Goal: Task Accomplishment & Management: Manage account settings

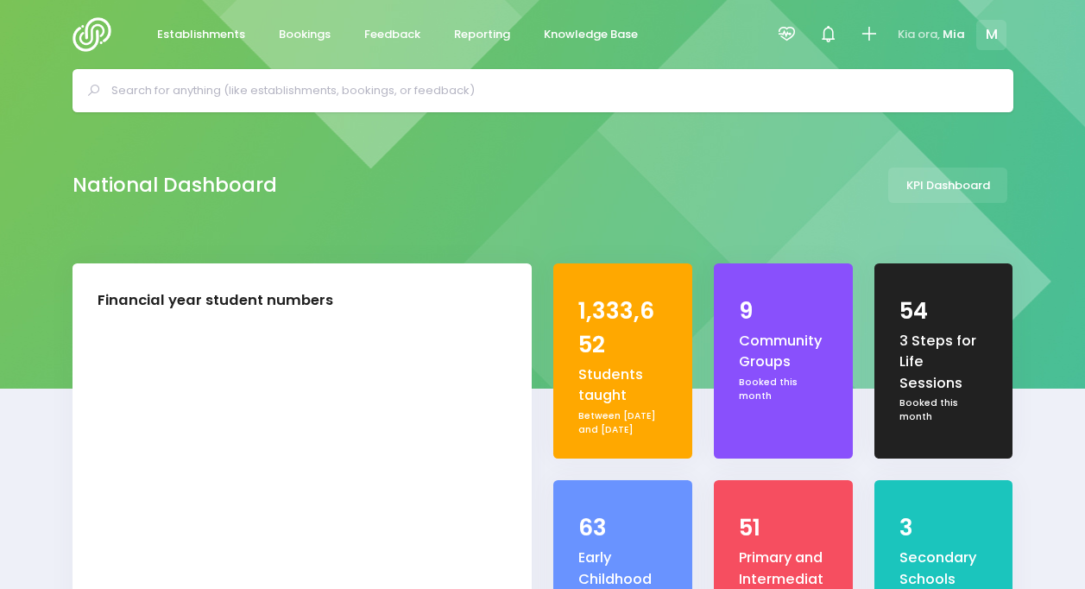
select select "5"
click at [464, 31] on span "Reporting" at bounding box center [482, 34] width 56 height 17
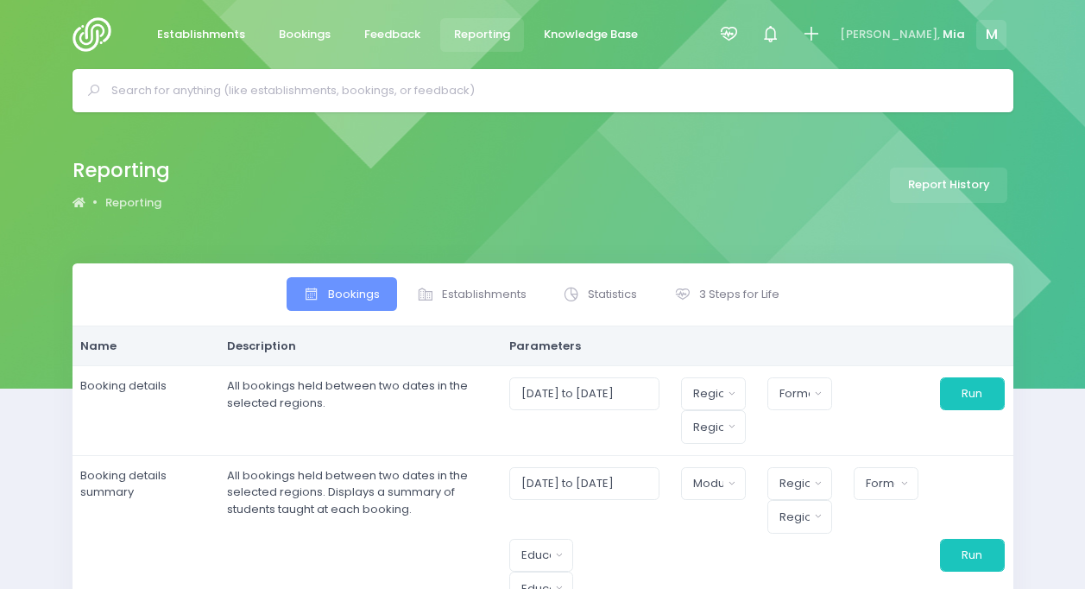
select select
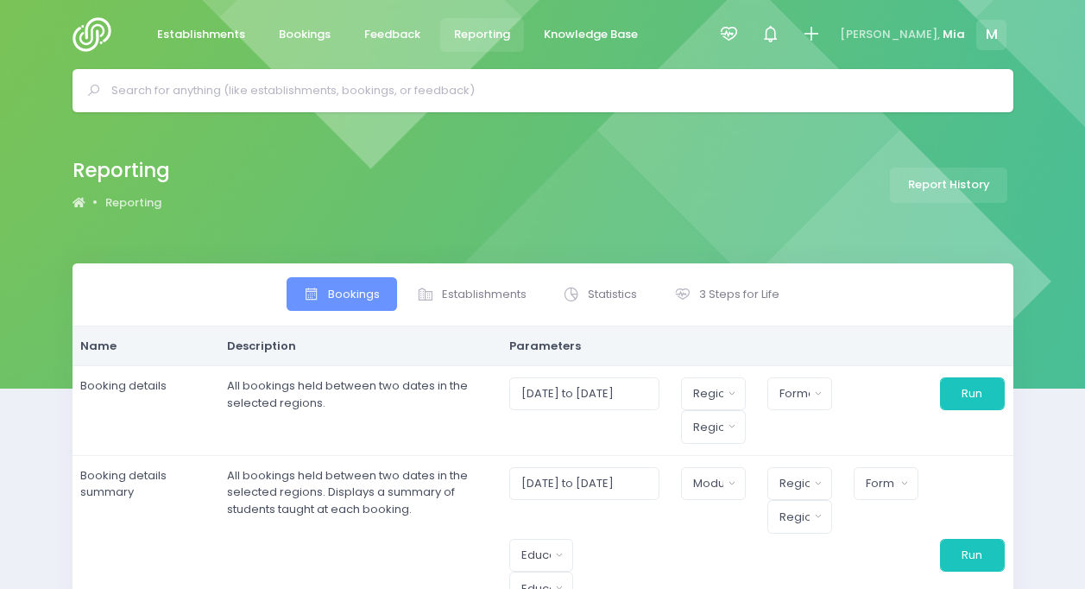
select select
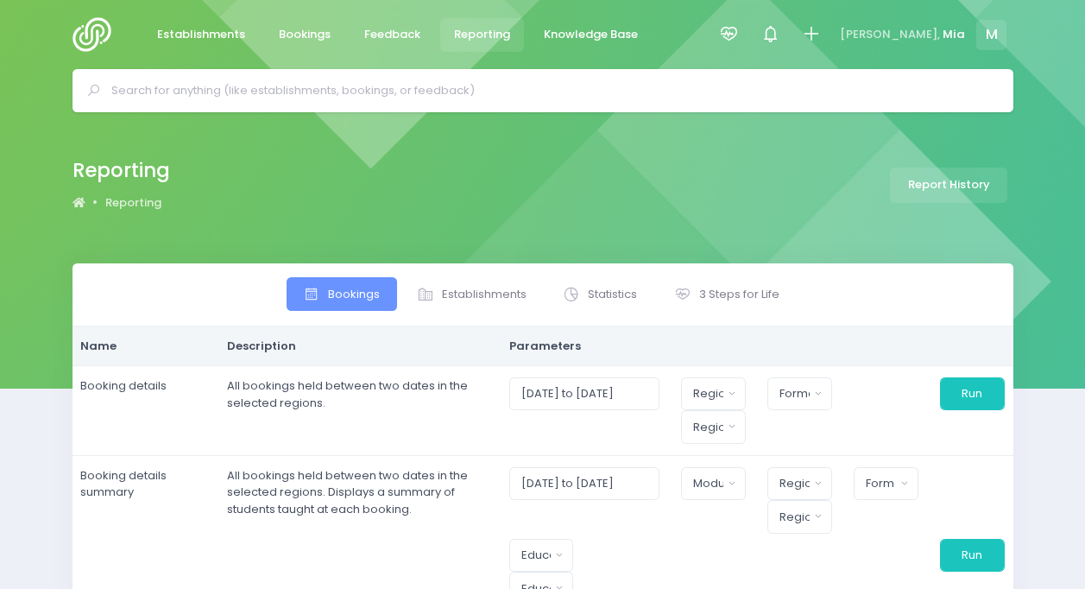
select select
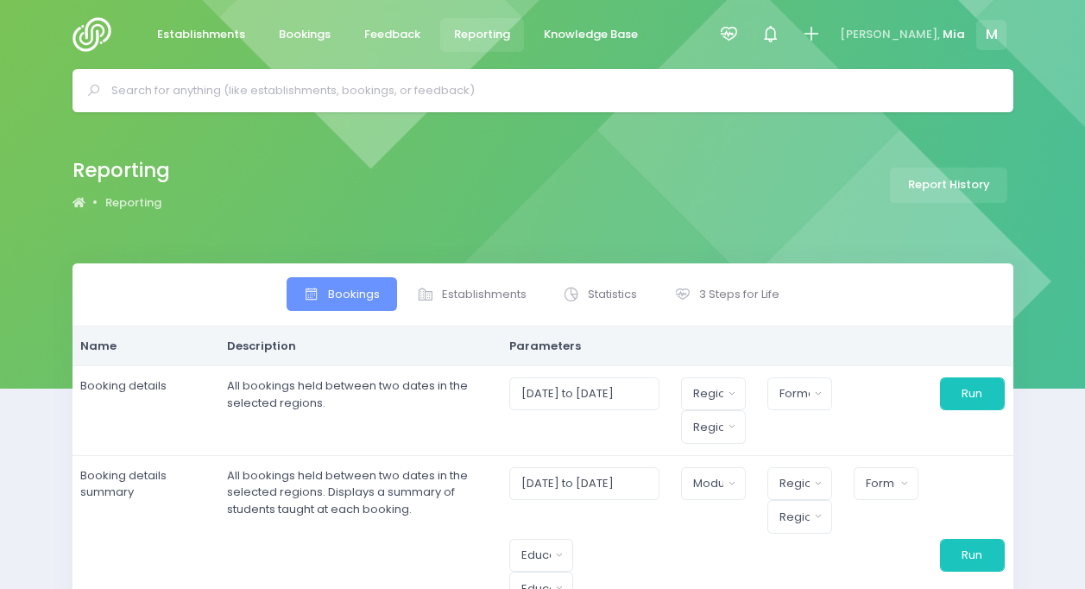
select select
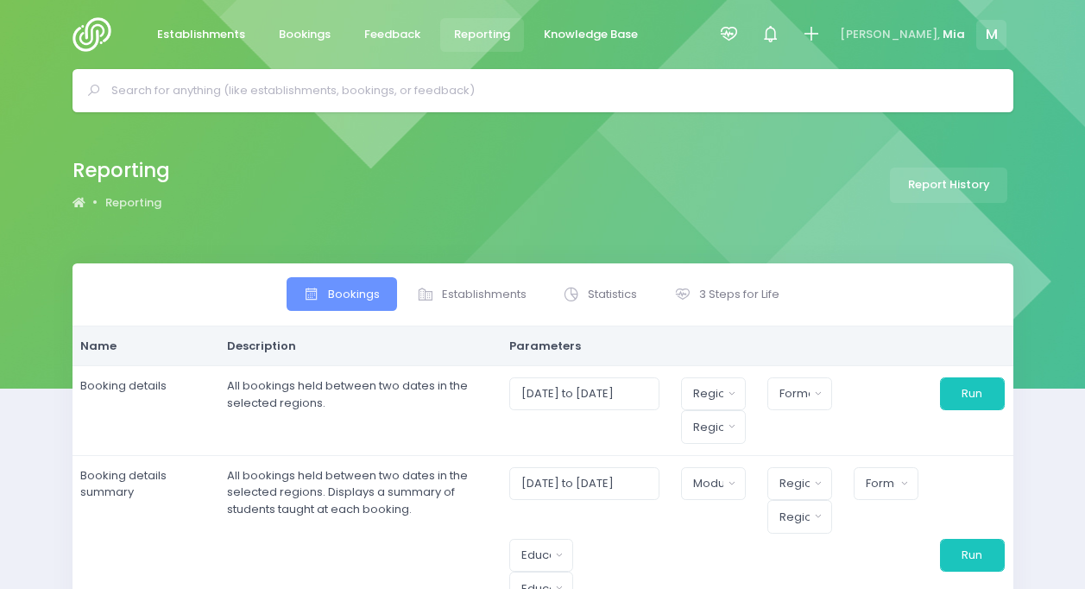
select select
click at [739, 30] on icon at bounding box center [729, 34] width 20 height 20
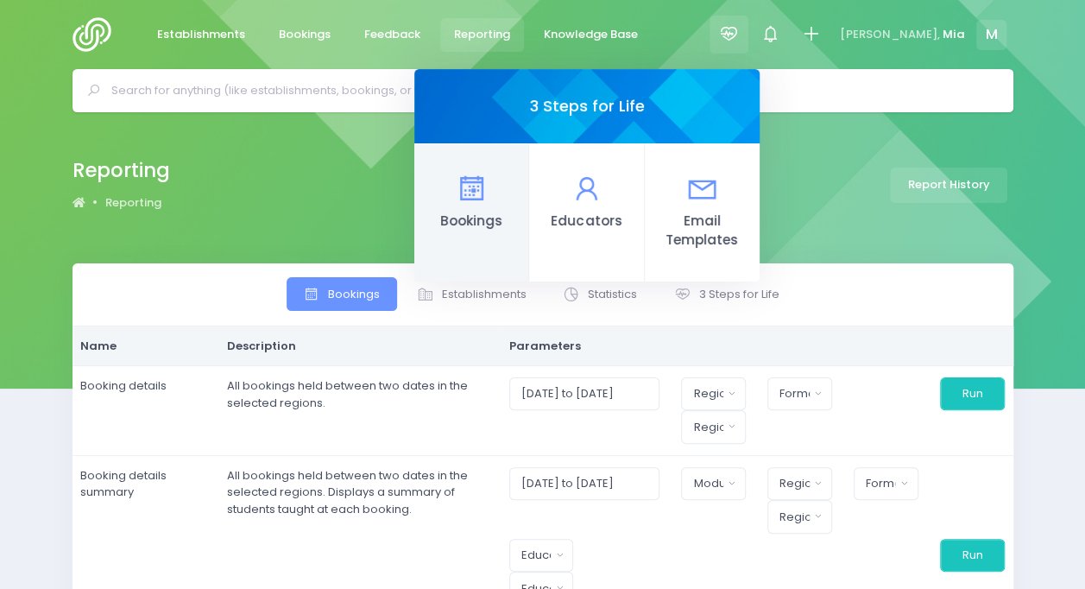
click at [529, 171] on link "Bookings" at bounding box center [471, 212] width 115 height 138
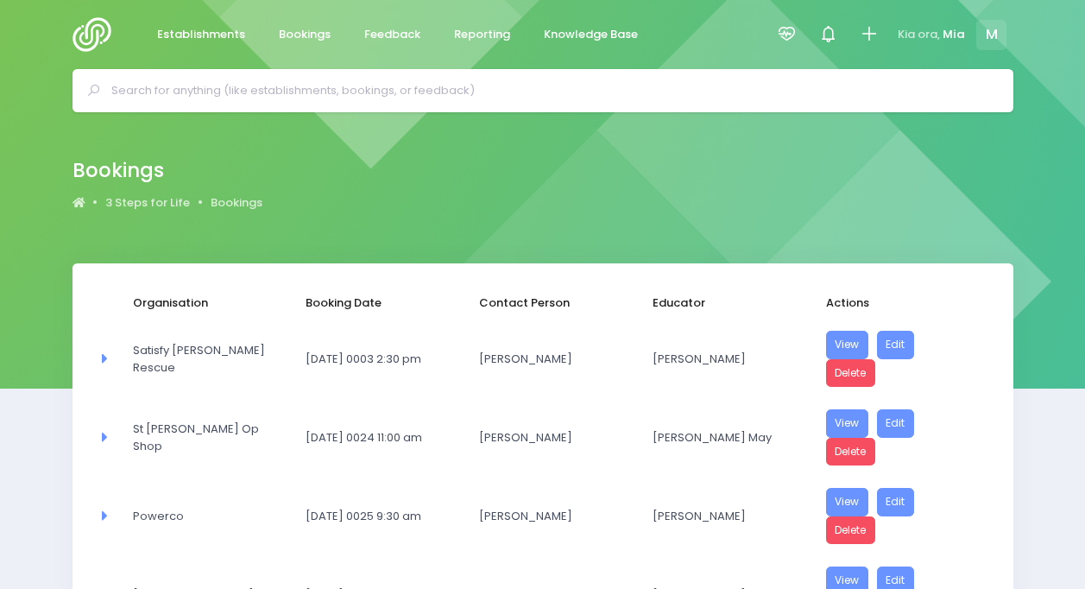
select select "20"
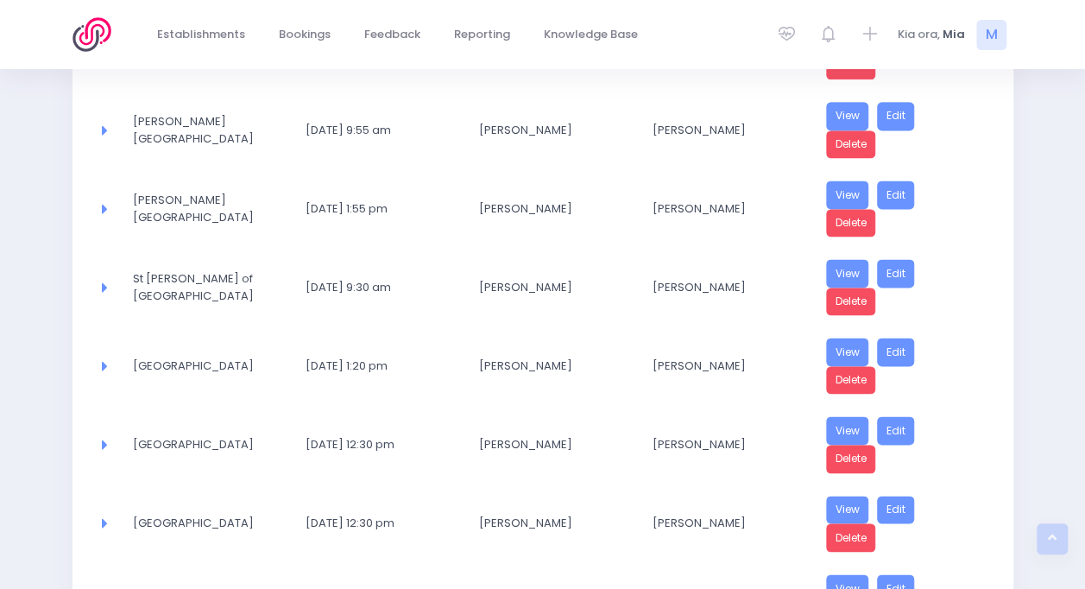
scroll to position [1415, 0]
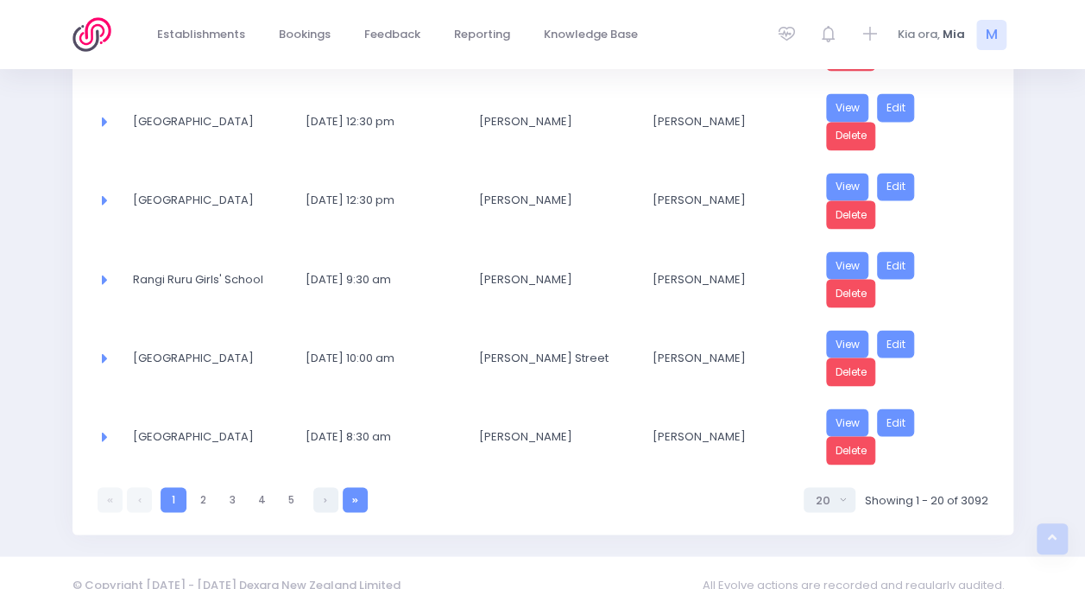
click at [354, 487] on link at bounding box center [355, 499] width 25 height 25
select select "20"
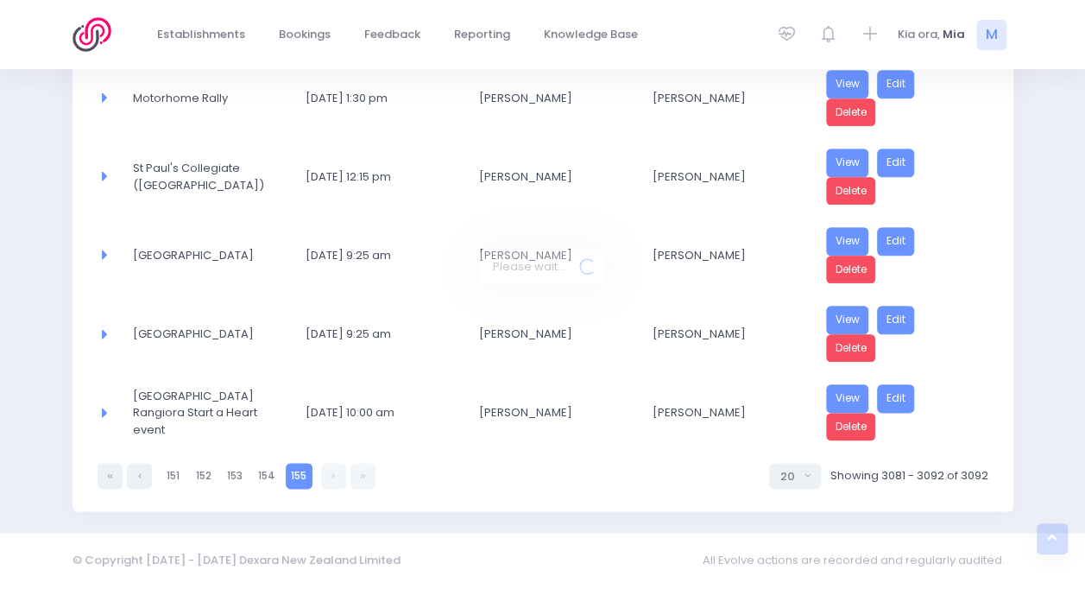
scroll to position [796, 0]
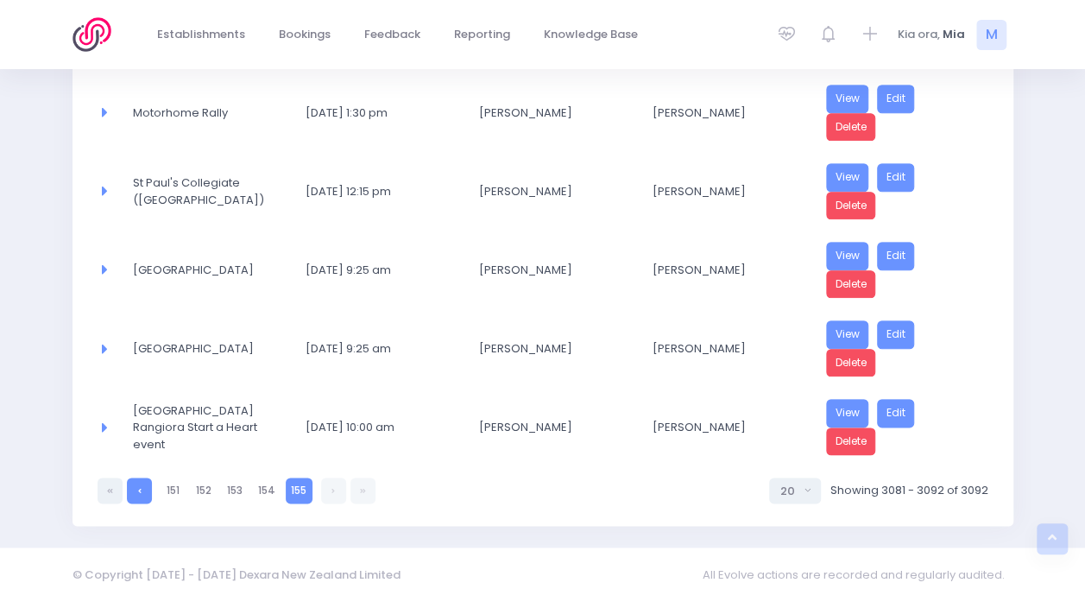
click at [143, 478] on link at bounding box center [139, 489] width 25 height 25
select select "20"
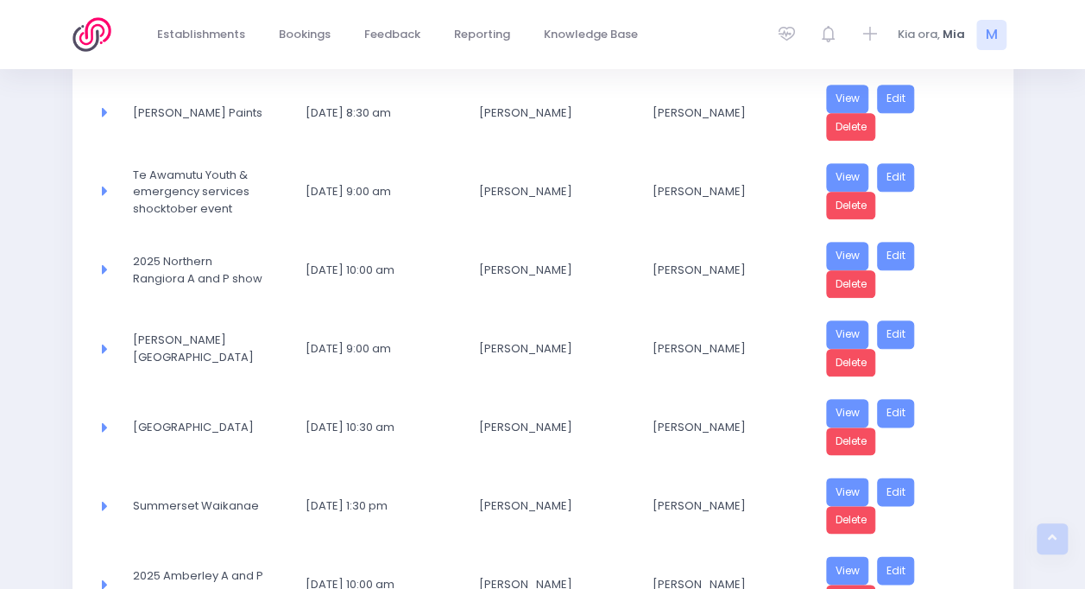
scroll to position [1415, 0]
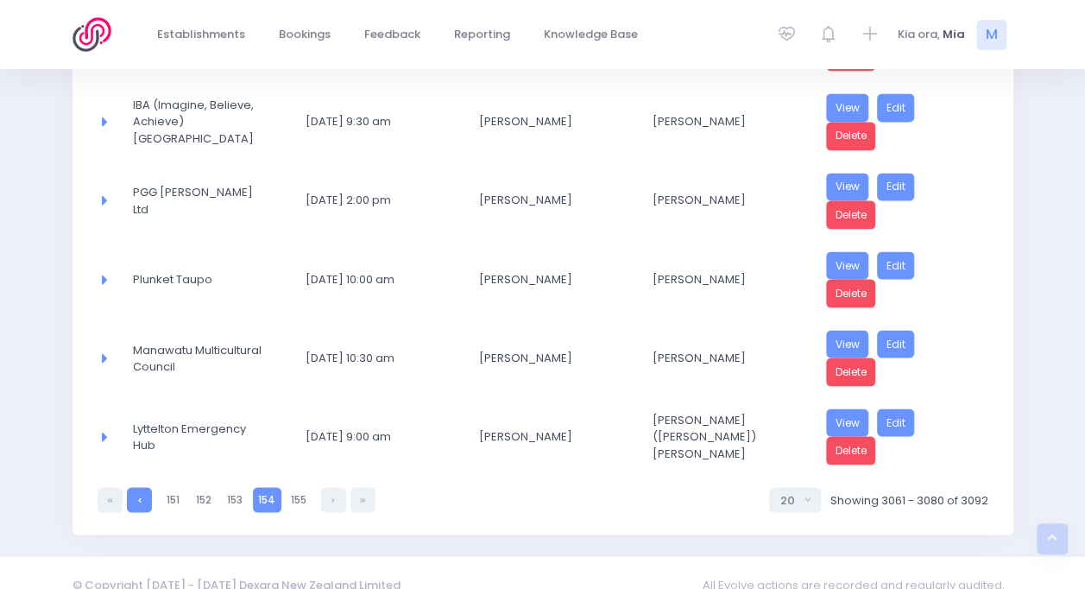
click at [136, 487] on link at bounding box center [139, 499] width 25 height 25
select select "20"
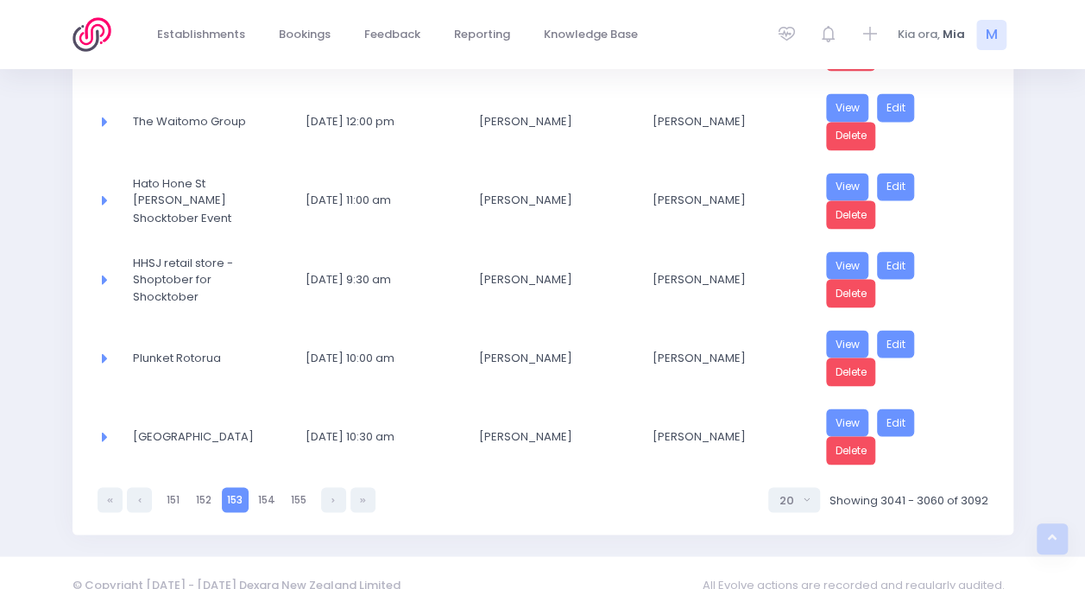
click at [136, 487] on link at bounding box center [139, 499] width 25 height 25
select select "20"
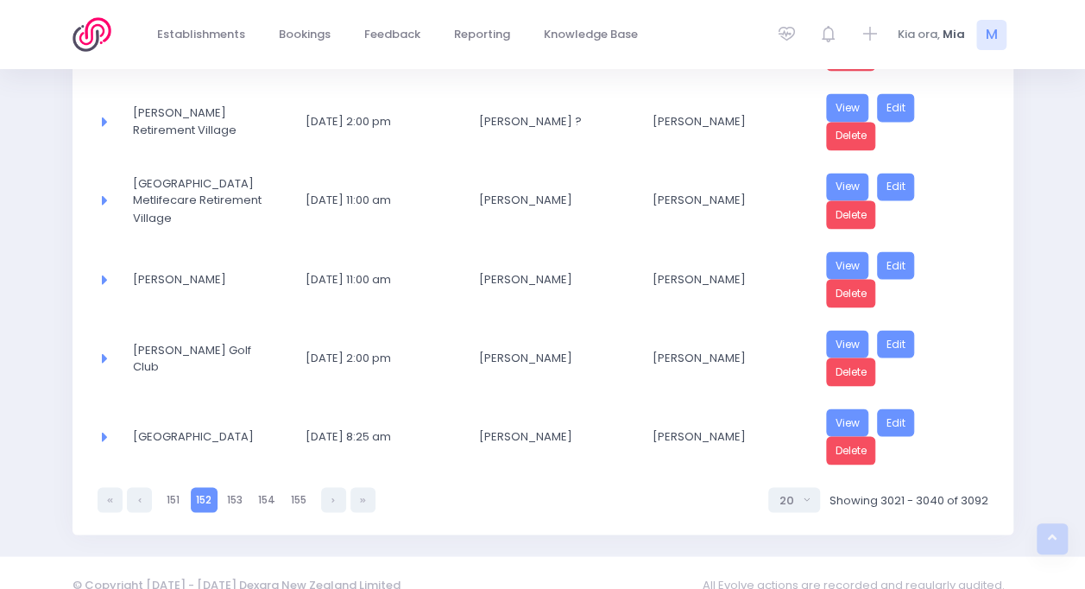
click at [136, 487] on link at bounding box center [139, 499] width 25 height 25
select select "20"
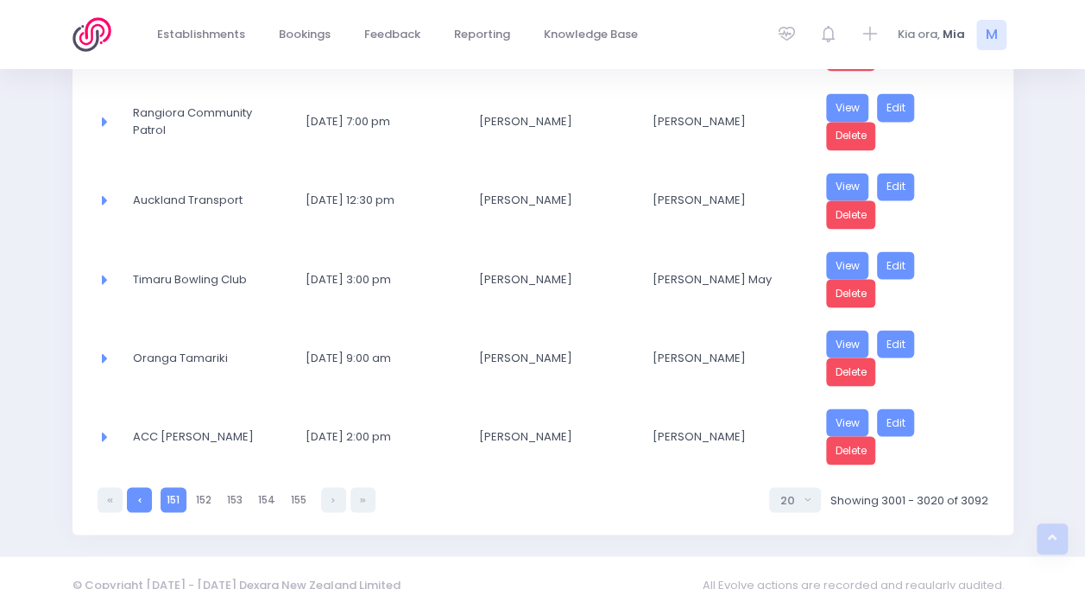
click at [136, 487] on link at bounding box center [139, 499] width 25 height 25
select select "20"
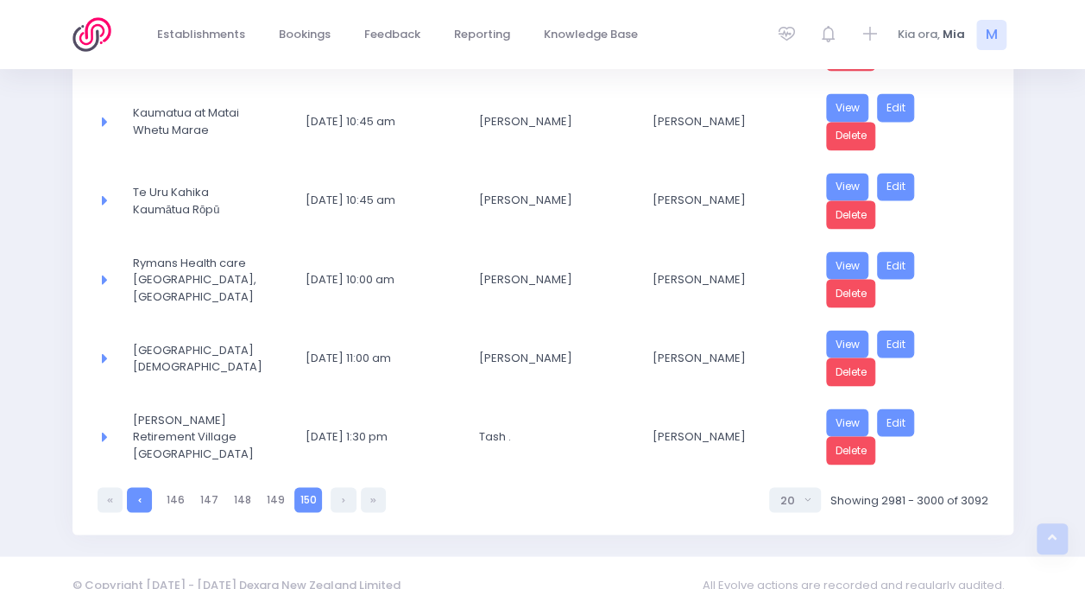
click at [136, 487] on link at bounding box center [139, 499] width 25 height 25
select select "20"
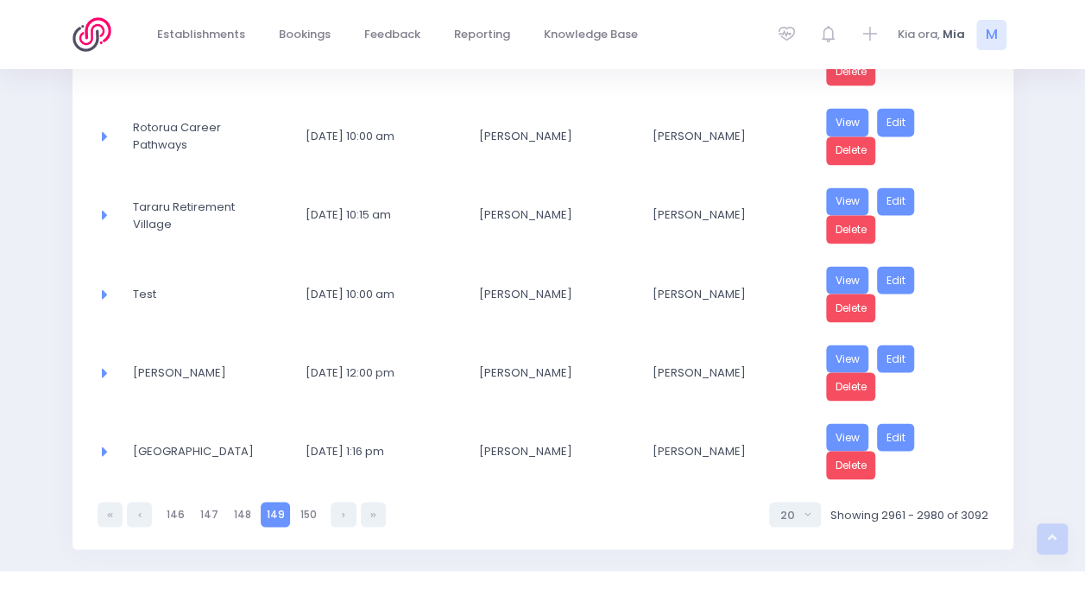
scroll to position [1400, 0]
click at [851, 294] on link "Delete" at bounding box center [851, 308] width 50 height 28
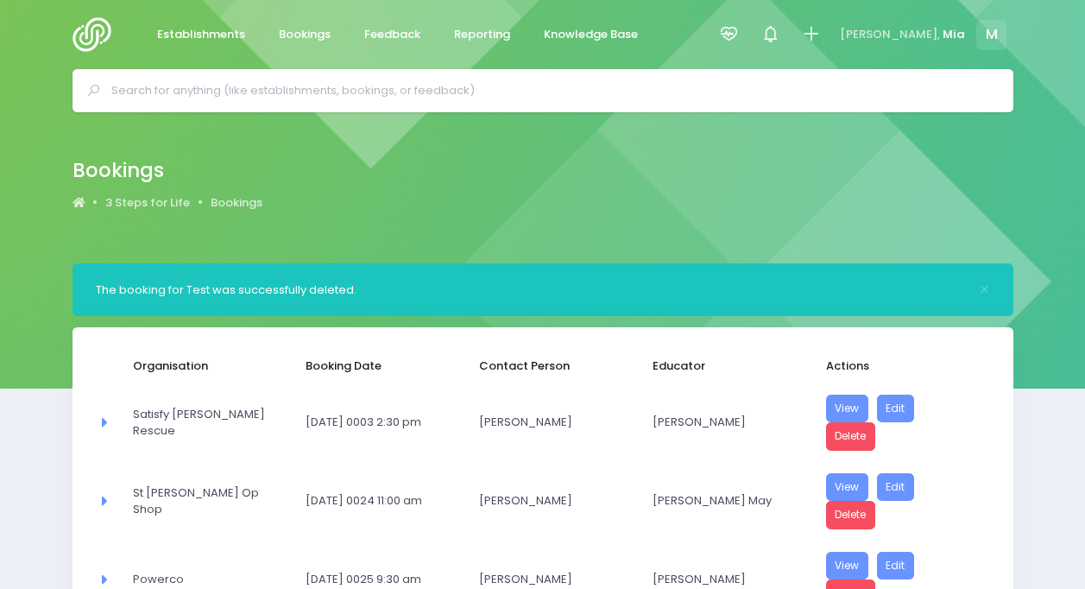
select select "20"
click at [739, 28] on icon at bounding box center [729, 34] width 20 height 20
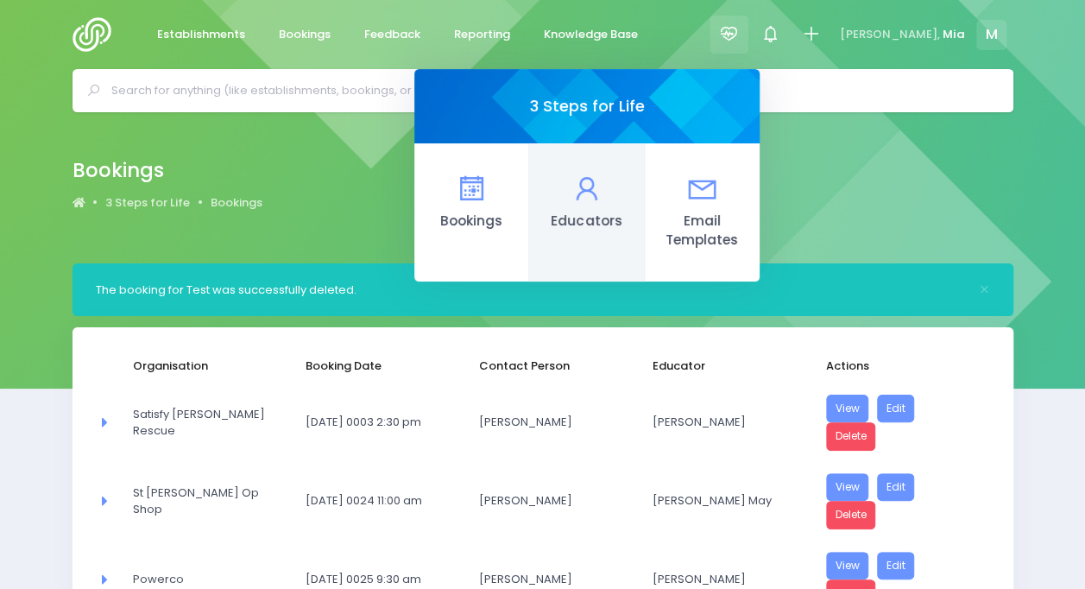
click at [627, 238] on link "Educators" at bounding box center [586, 212] width 115 height 138
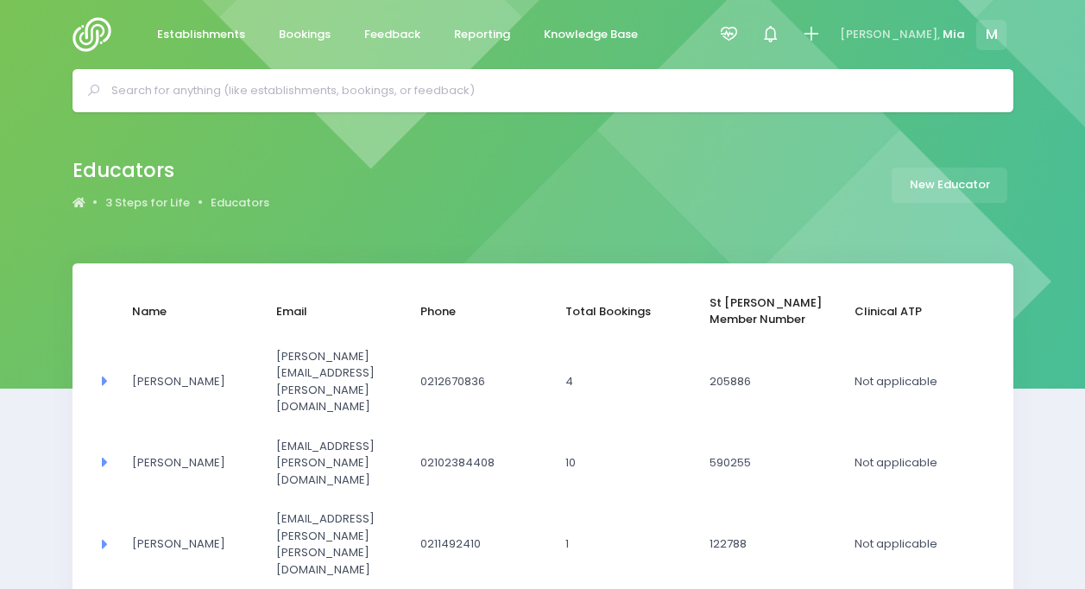
select select "20"
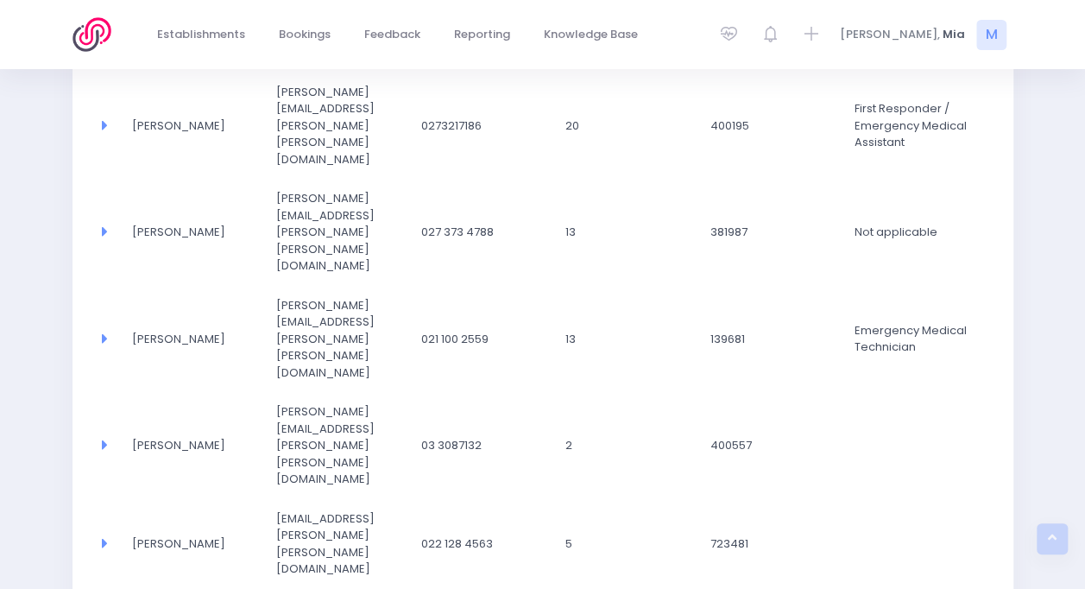
scroll to position [1023, 0]
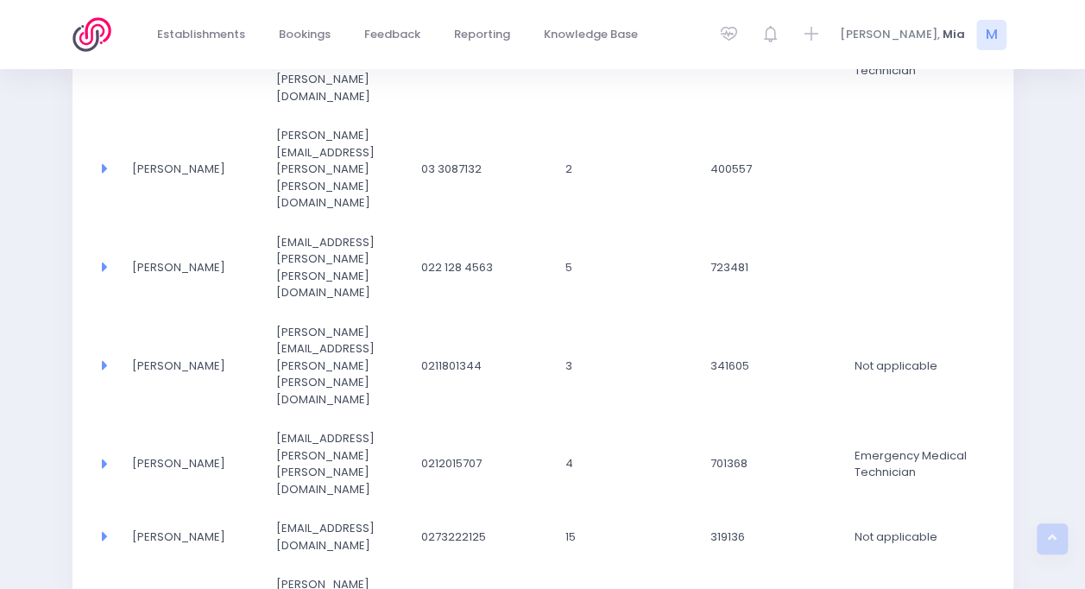
select select "20"
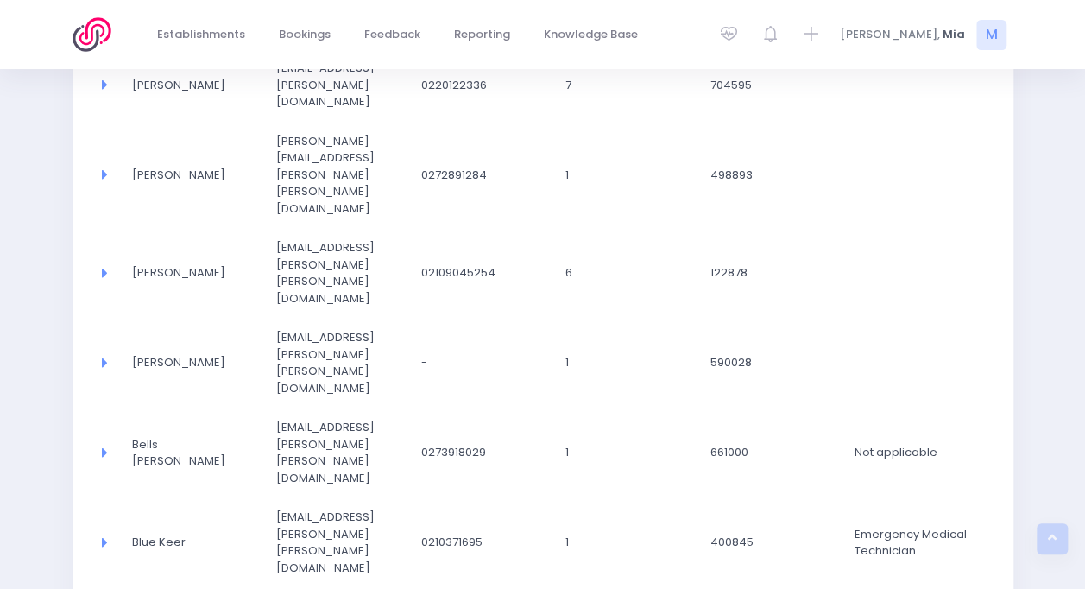
select select "20"
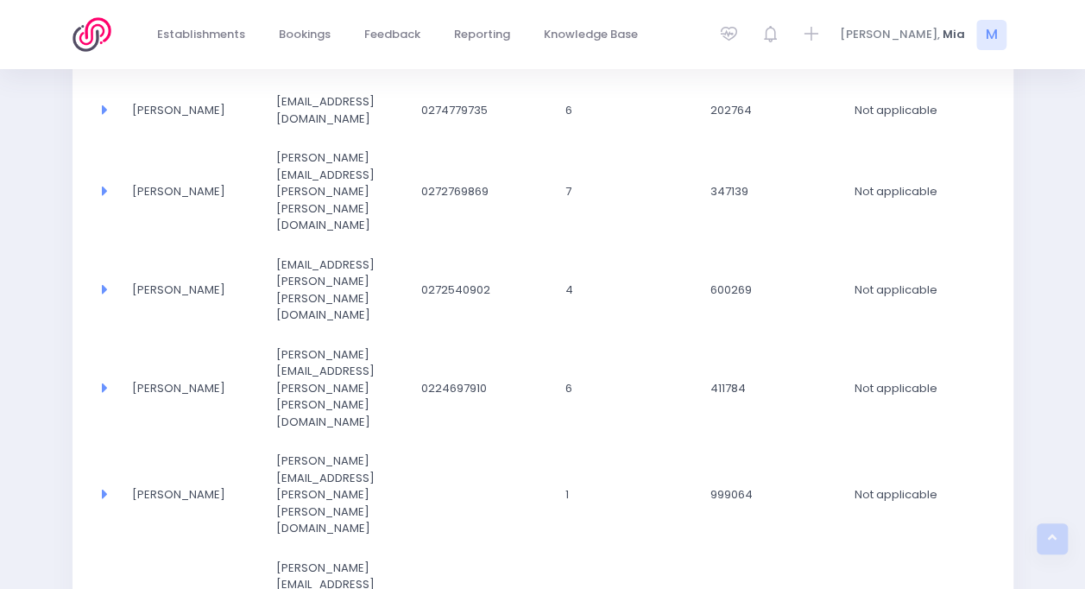
select select "20"
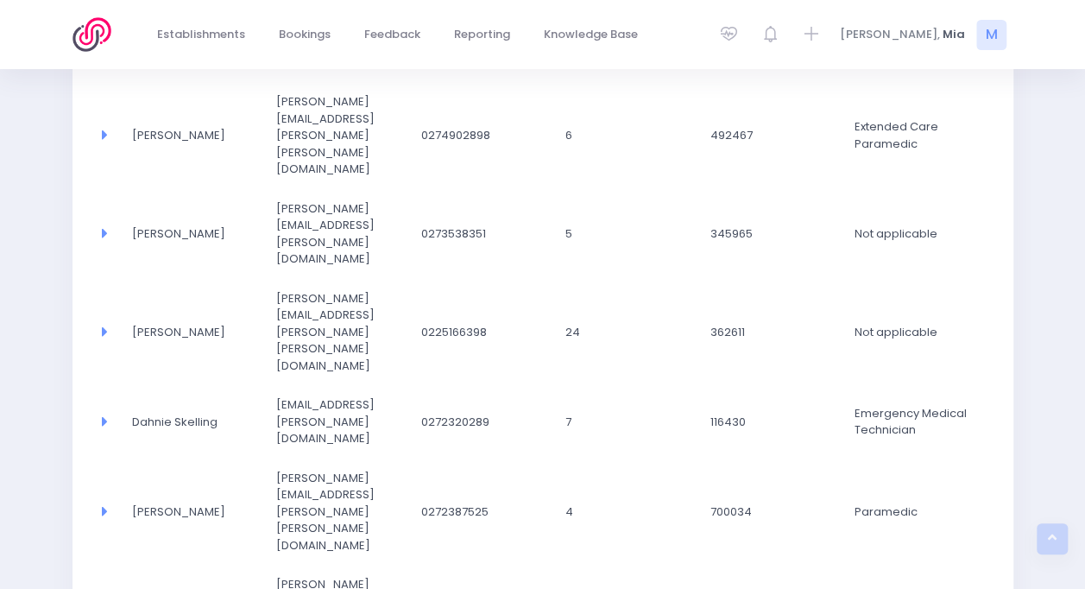
select select "20"
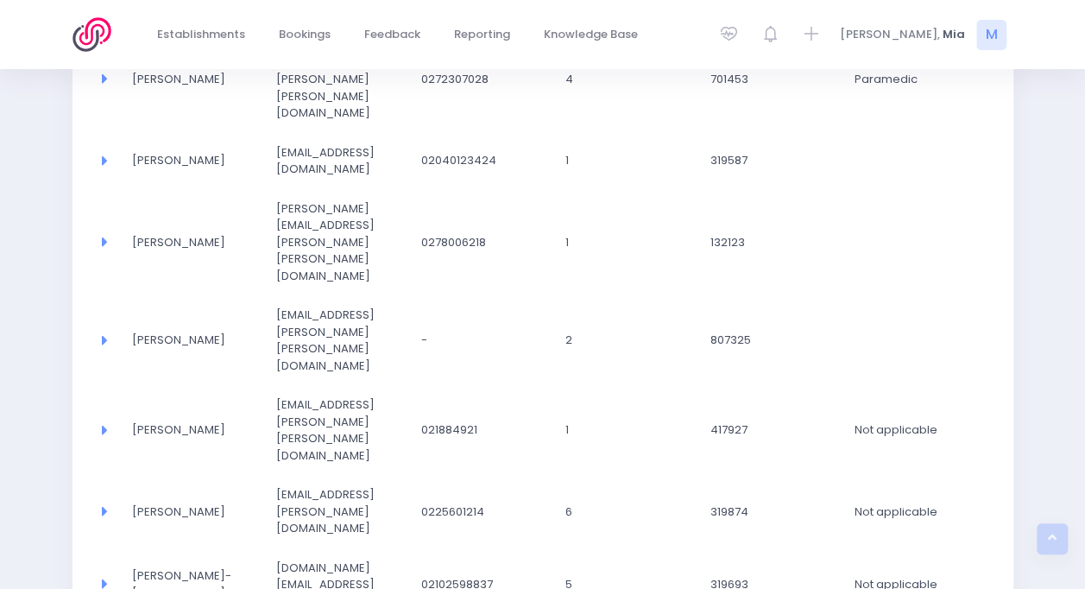
select select "20"
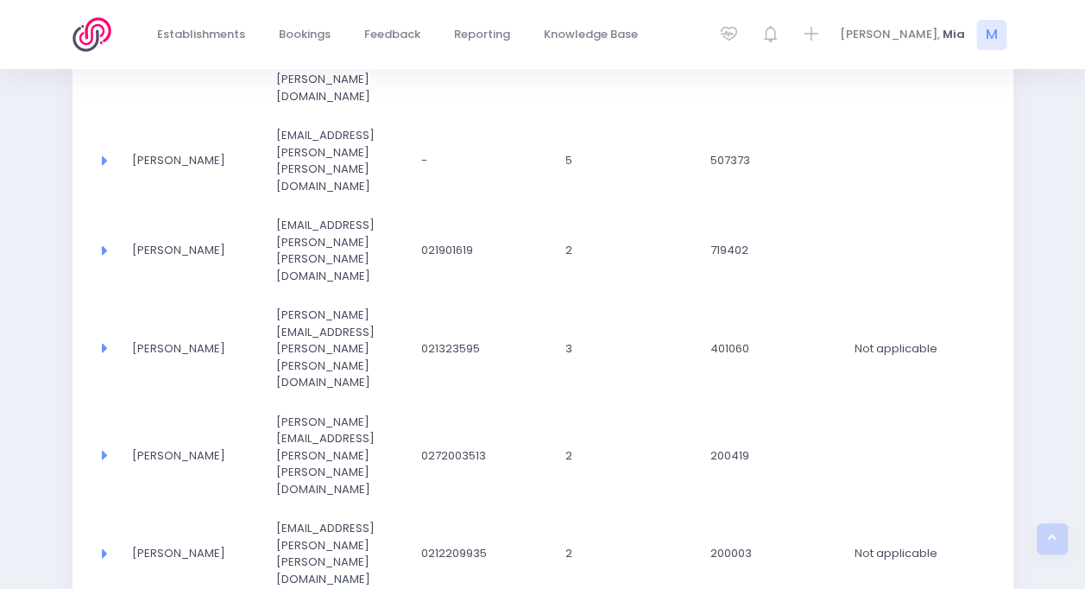
select select "20"
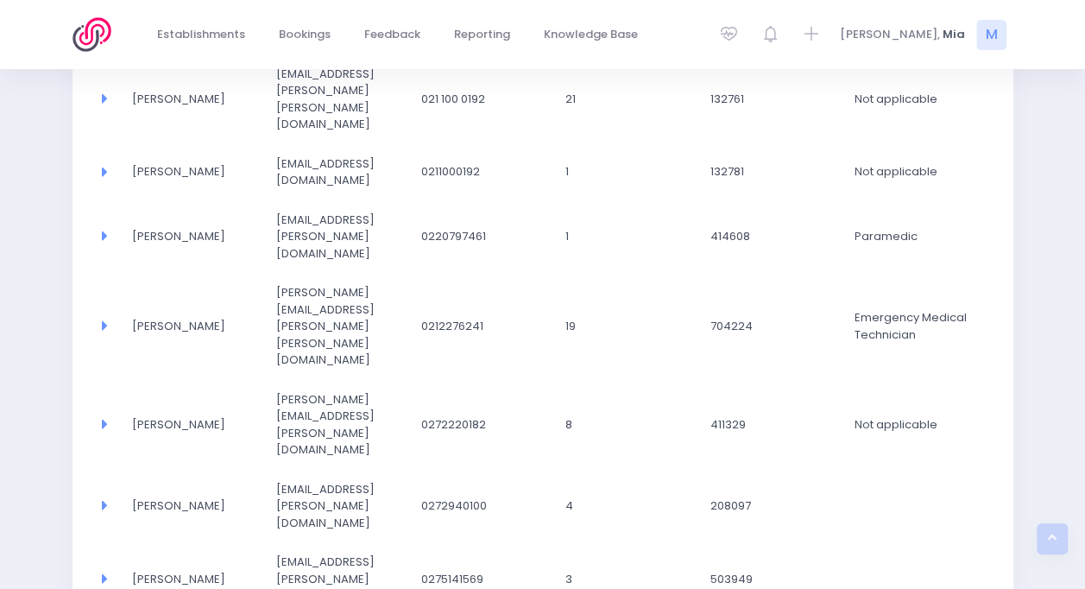
select select "20"
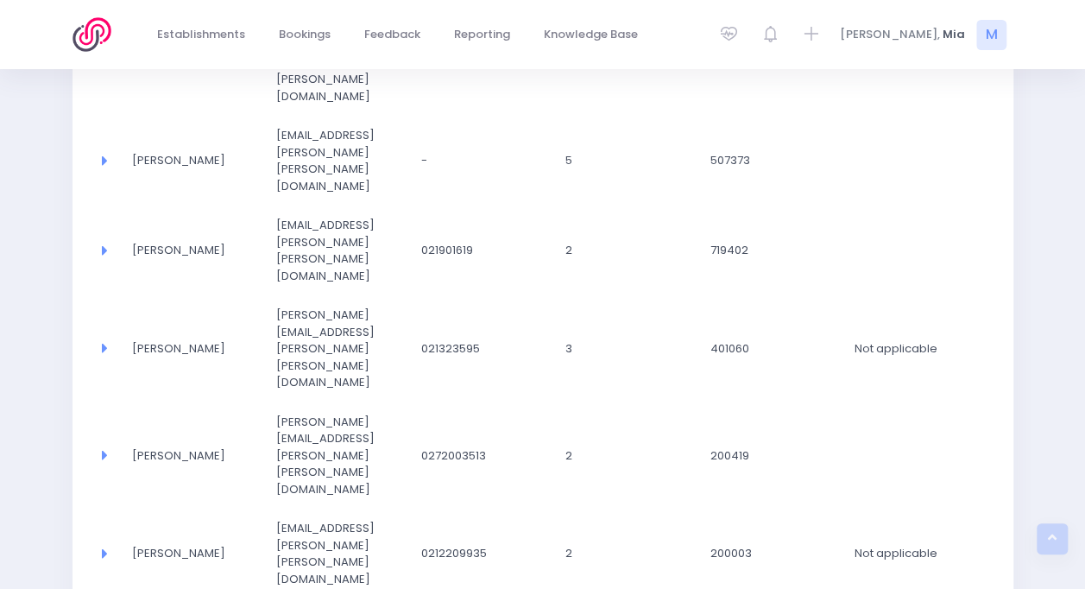
select select "20"
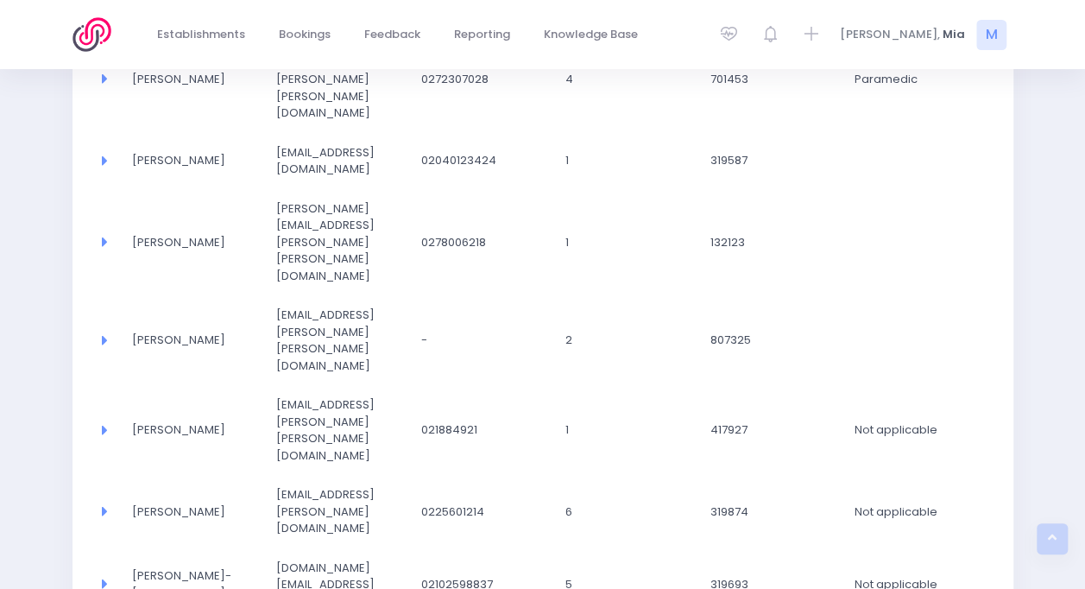
select select "20"
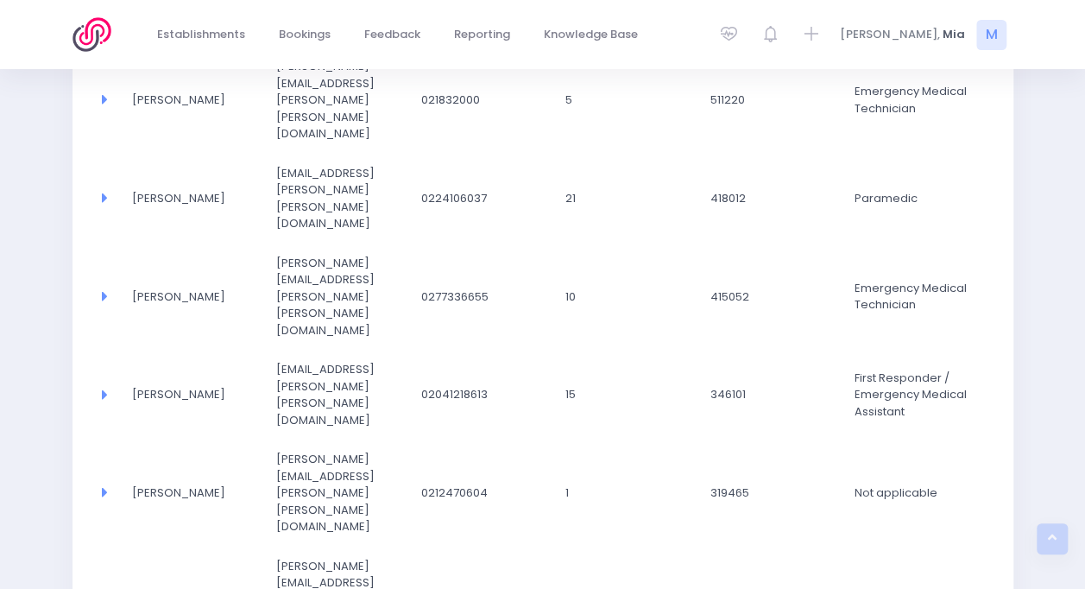
scroll to position [504, 0]
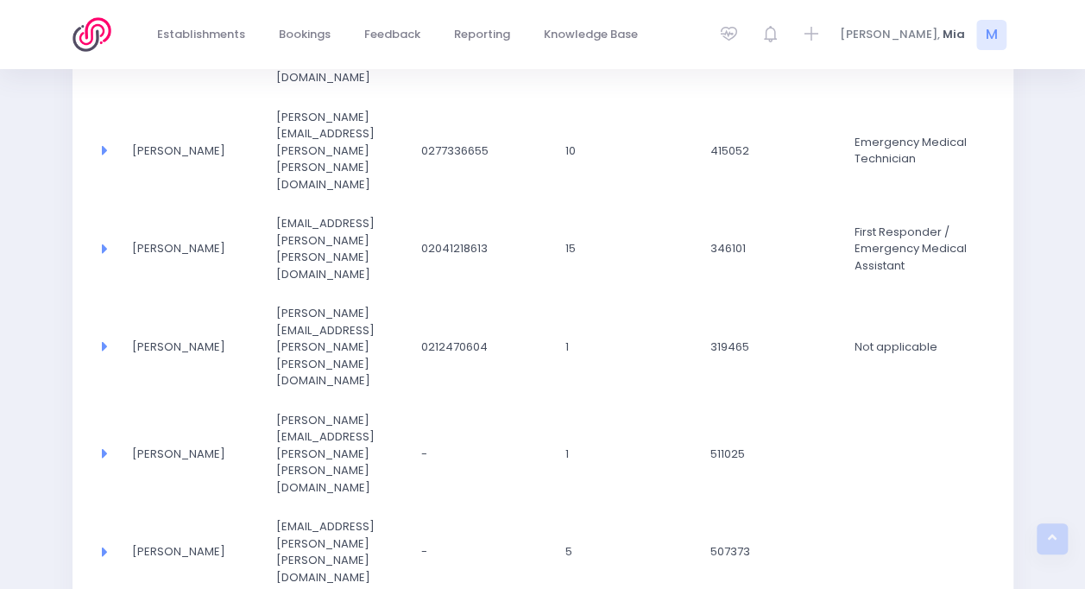
scroll to position [633, 0]
